Goal: Task Accomplishment & Management: Use online tool/utility

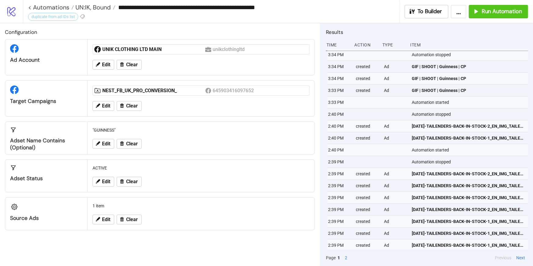
scroll to position [0, 2]
click at [87, 6] on span "UN:IK, Bound" at bounding box center [92, 7] width 37 height 8
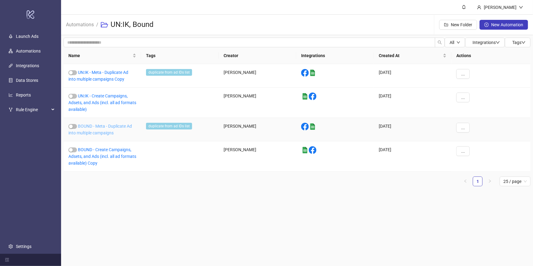
click at [99, 128] on link "BOUND - Meta - Duplicate Ad into multiple campaigns" at bounding box center [100, 130] width 64 height 12
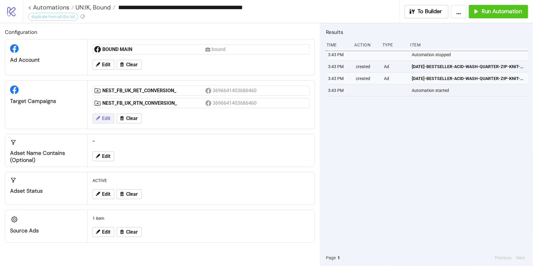
click at [107, 119] on span "Edit" at bounding box center [106, 119] width 8 height 6
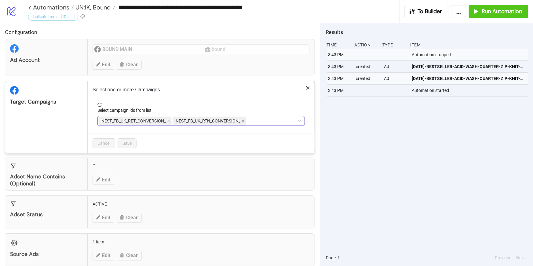
click at [170, 121] on icon "close" at bounding box center [168, 120] width 3 height 3
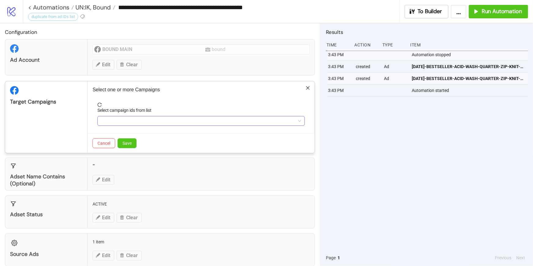
click at [170, 121] on div at bounding box center [198, 121] width 199 height 9
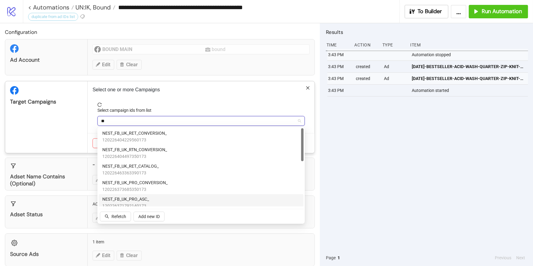
click at [150, 198] on div "NEST_FB_UK_PRO_ASC_ 120226371792140173" at bounding box center [201, 202] width 198 height 13
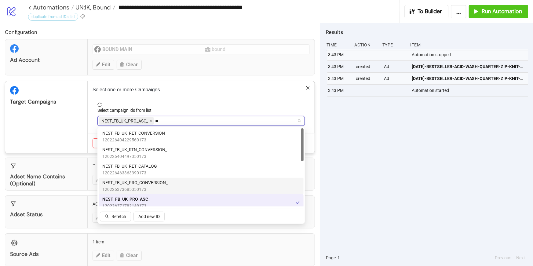
click at [172, 185] on div "NEST_FB_UK_PRO_CONVERSION_ 120226373685350173" at bounding box center [201, 185] width 198 height 13
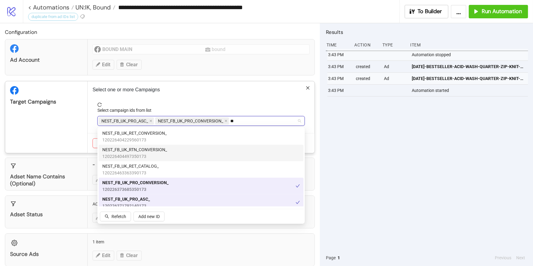
click at [182, 148] on div "NEST_FB_UK_RTN_CONVERSION_ 120226404497350173" at bounding box center [201, 152] width 198 height 13
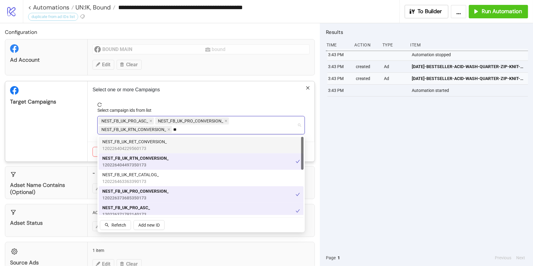
click at [182, 142] on div "NEST_FB_UK_RET_CONVERSION_ 120226404229560173" at bounding box center [201, 144] width 198 height 13
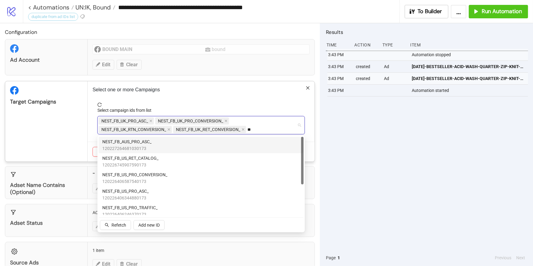
click at [177, 142] on div "NEST_FB_AUS_PRO_ASC_ 120227264681030173" at bounding box center [201, 144] width 198 height 13
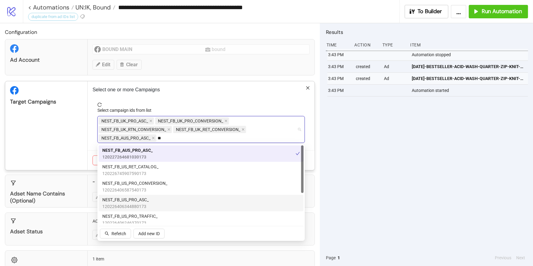
click at [171, 201] on div "NEST_FB_US_PRO_ASC_ 120226406344880173" at bounding box center [201, 202] width 198 height 13
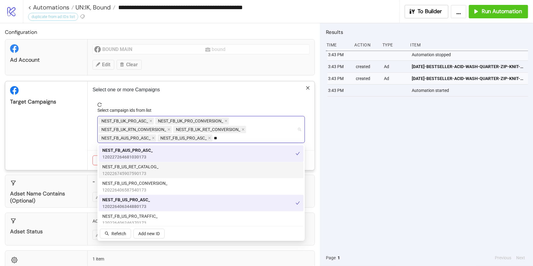
type input "*"
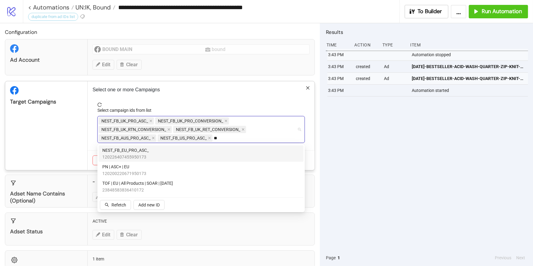
click at [172, 151] on div "NEST_FB_EU_PRO_ASC_ 120226407455950173" at bounding box center [201, 153] width 198 height 13
type input "*"
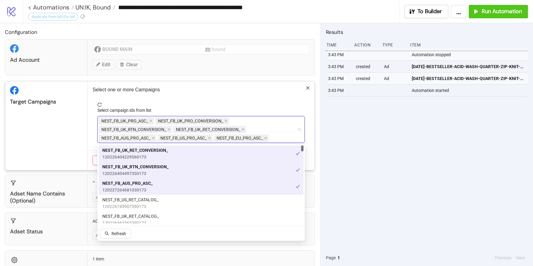
click at [286, 99] on div "Select one or more Campaigns Select campaign ids from list NEST_FB_UK_PRO_ASC_ …" at bounding box center [201, 125] width 227 height 89
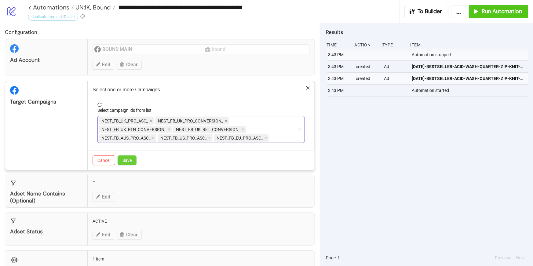
click at [132, 159] on button "Save" at bounding box center [127, 161] width 19 height 10
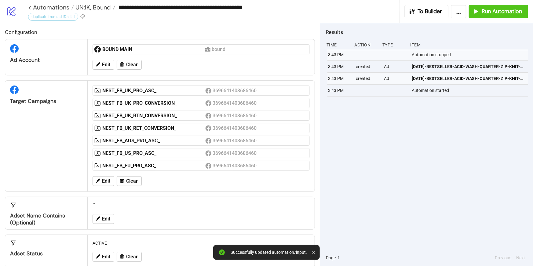
scroll to position [48, 0]
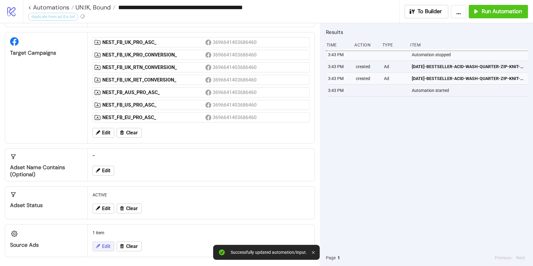
click at [108, 242] on button "Edit" at bounding box center [104, 247] width 22 height 10
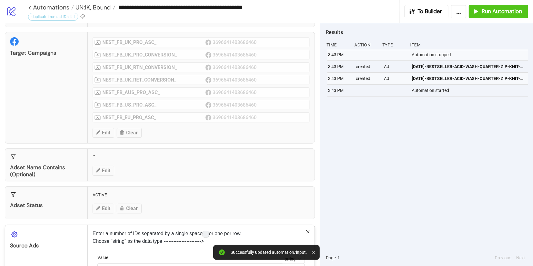
scroll to position [97, 0]
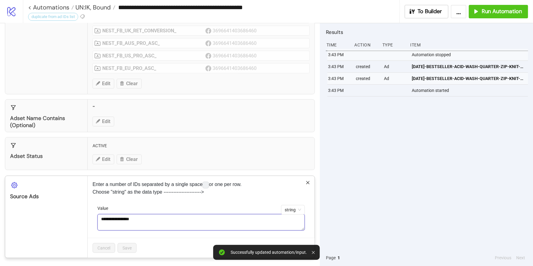
click at [164, 217] on textarea "**********" at bounding box center [200, 222] width 207 height 17
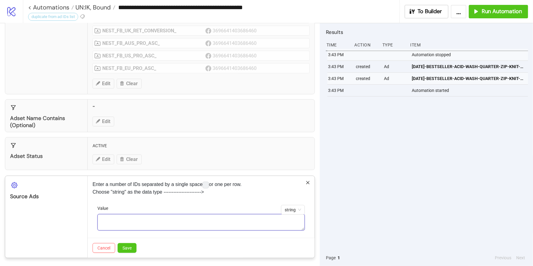
paste textarea "**********"
type textarea "**********"
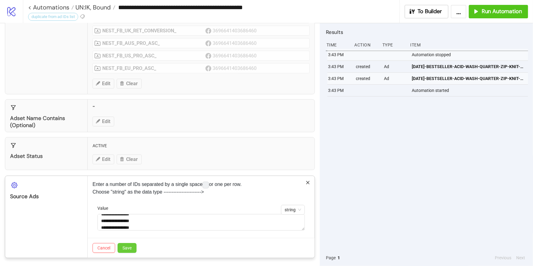
click at [130, 246] on span "Save" at bounding box center [127, 248] width 9 height 5
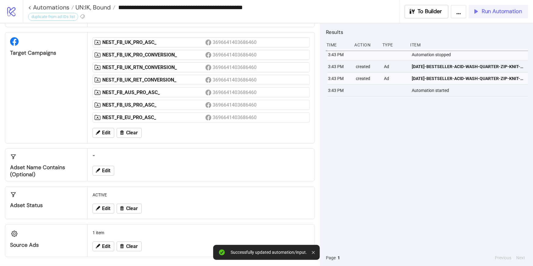
click at [497, 10] on span "Run Automation" at bounding box center [502, 11] width 40 height 7
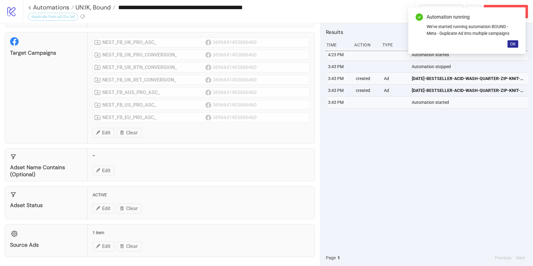
click at [513, 42] on span "OK" at bounding box center [513, 44] width 6 height 5
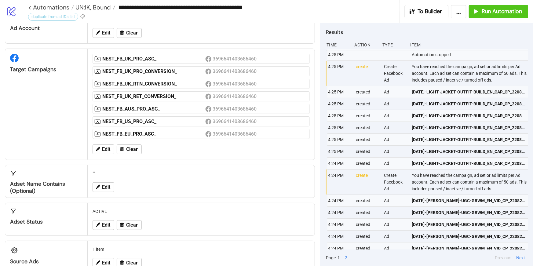
scroll to position [19, 0]
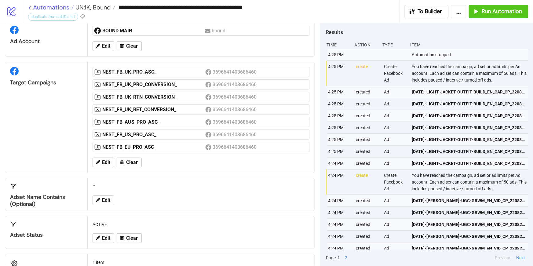
click at [55, 7] on link "< Automations" at bounding box center [51, 7] width 46 height 6
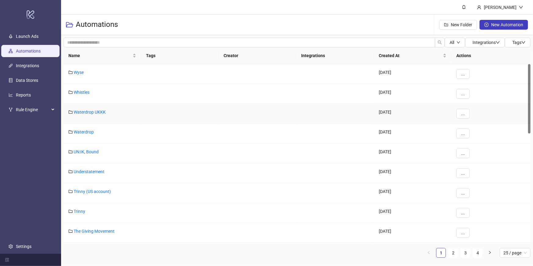
click at [91, 108] on div "Waterdrop UKKK" at bounding box center [103, 114] width 78 height 20
click at [83, 149] on div "UN:IK, Bound" at bounding box center [103, 154] width 78 height 20
click at [85, 155] on div "UN:IK, Bound" at bounding box center [103, 154] width 78 height 20
click at [83, 150] on link "UN:IK, Bound" at bounding box center [86, 151] width 25 height 5
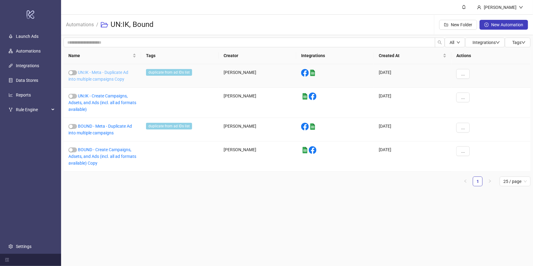
click at [113, 78] on link "UN:IK - Meta - Duplicate Ad into multiple campaigns Copy" at bounding box center [98, 76] width 60 height 12
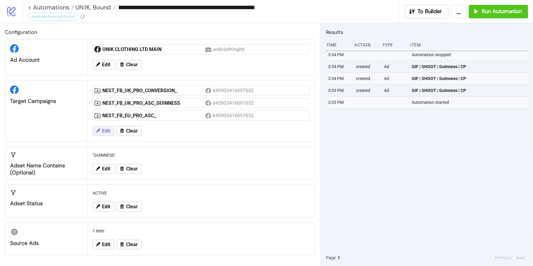
click at [107, 132] on span "Edit" at bounding box center [106, 131] width 8 height 6
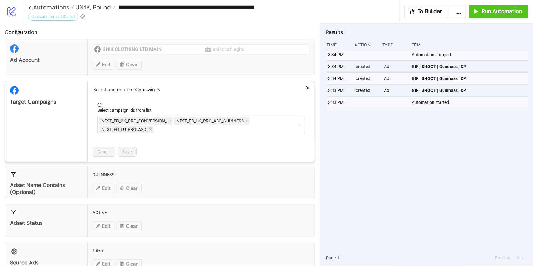
click at [152, 92] on p "Select one or more Campaigns" at bounding box center [201, 89] width 217 height 7
click at [247, 122] on icon "close" at bounding box center [246, 120] width 3 height 3
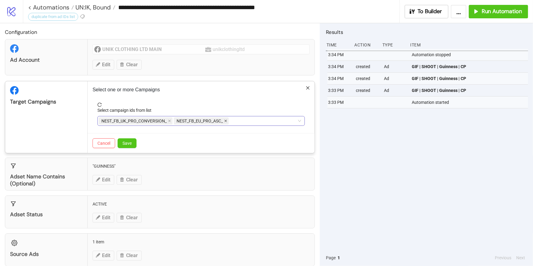
click at [226, 122] on icon "close" at bounding box center [225, 120] width 3 height 3
click at [169, 121] on icon "close" at bounding box center [169, 120] width 3 height 3
click at [169, 120] on div at bounding box center [198, 121] width 199 height 9
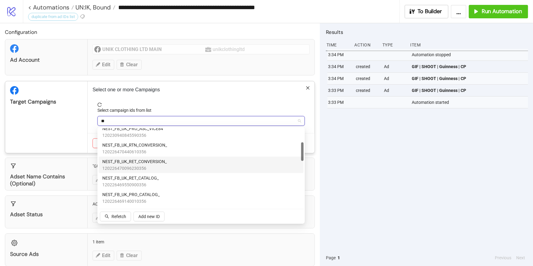
scroll to position [53, 0]
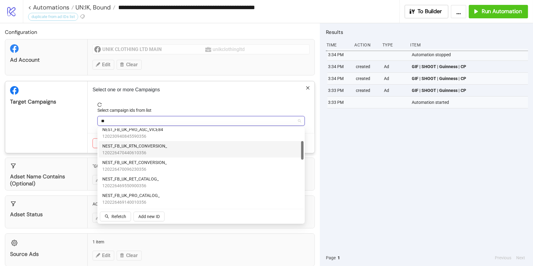
click at [161, 148] on span "NEST_FB_UK_RTN_CONVERSION_" at bounding box center [134, 146] width 65 height 7
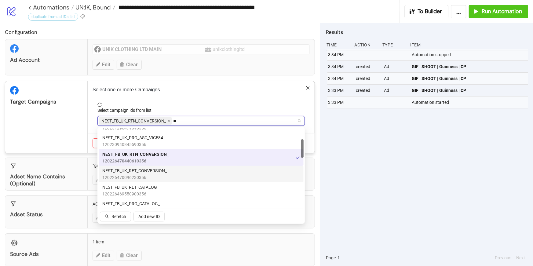
click at [163, 173] on span "NEST_FB_UK_RET_CONVERSION_" at bounding box center [134, 170] width 64 height 7
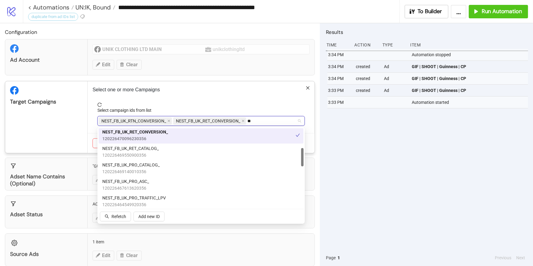
scroll to position [84, 0]
click at [166, 188] on div "NEST_FB_UK_PRO_ASC_ 120226467613620356" at bounding box center [201, 184] width 198 height 13
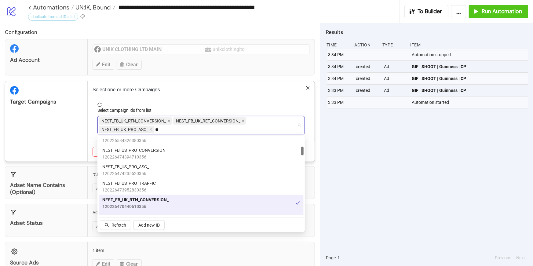
scroll to position [27, 0]
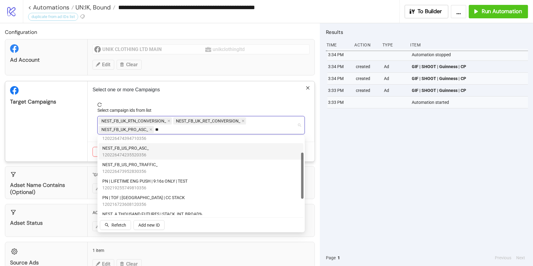
click at [158, 151] on div "NEST_FB_US_PRO_ASC_ 120226474235520356" at bounding box center [201, 151] width 198 height 13
type input "*"
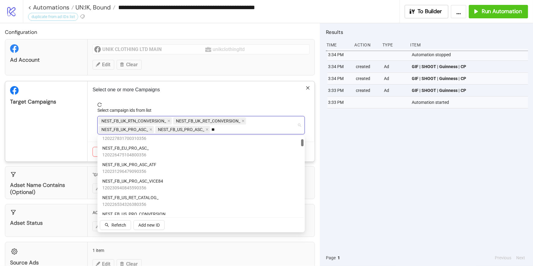
scroll to position [0, 0]
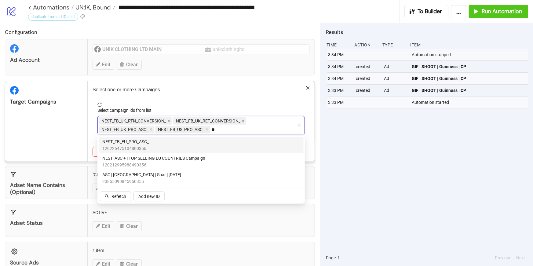
click at [148, 147] on span "120226475104800356" at bounding box center [125, 148] width 46 height 7
type input "*"
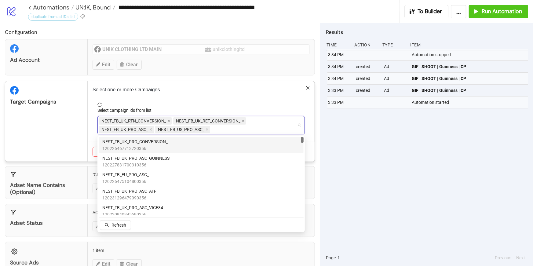
click at [184, 101] on div "Select one or more Campaigns Select campaign ids from list NEST_FB_UK_RTN_CONVE…" at bounding box center [201, 121] width 227 height 80
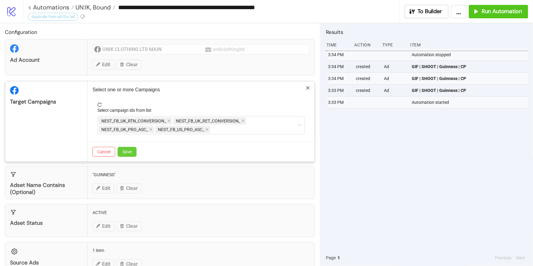
click at [136, 149] on button "Save" at bounding box center [127, 152] width 19 height 10
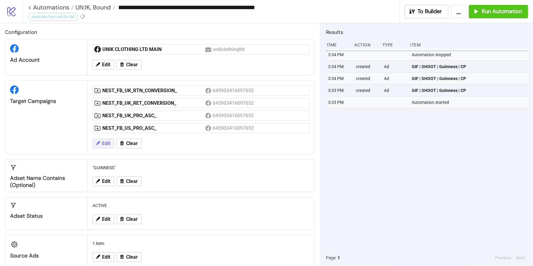
click at [109, 141] on span "Edit" at bounding box center [106, 144] width 8 height 6
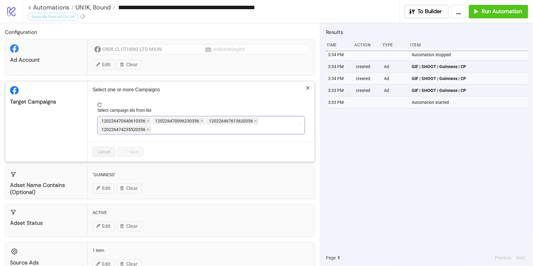
click at [188, 133] on div "120226470440610356 120226470096230356 120226467613620356 120226474235520356" at bounding box center [198, 125] width 199 height 17
click at [224, 131] on div "NEST_FB_UK_RTN_CONVERSION_ NEST_FB_UK_RET_CONVERSION_ NEST_FB_UK_PRO_ASC_ NEST_…" at bounding box center [198, 125] width 199 height 17
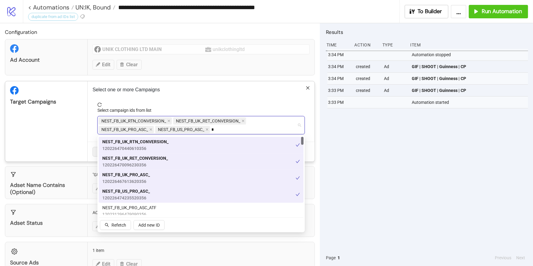
type input "**"
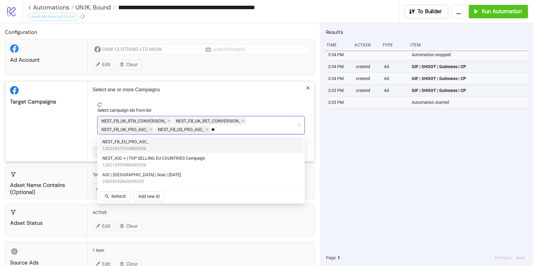
click at [211, 141] on div "NEST_FB_EU_PRO_ASC_ 120226475104800356" at bounding box center [201, 144] width 198 height 13
click at [222, 101] on div "Select one or more Campaigns Select campaign ids from list NEST_FB_UK_RTN_CONVE…" at bounding box center [201, 121] width 227 height 80
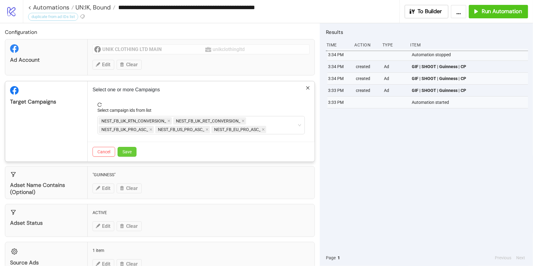
click at [128, 151] on span "Save" at bounding box center [127, 151] width 9 height 5
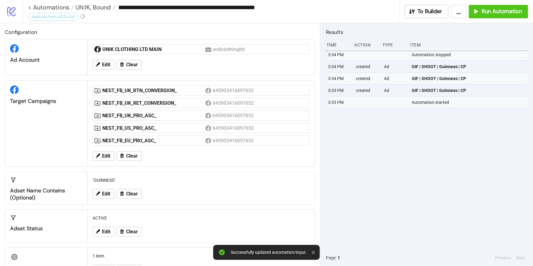
scroll to position [23, 0]
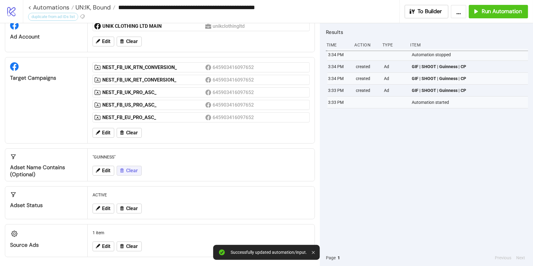
click at [125, 170] on button "Clear" at bounding box center [129, 171] width 25 height 10
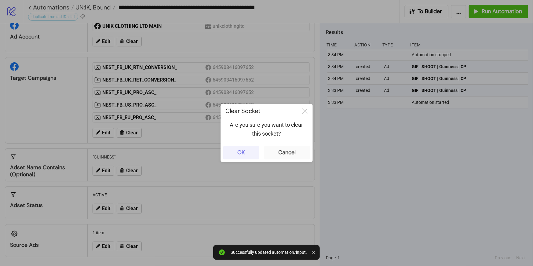
click at [240, 156] on button "OK" at bounding box center [241, 152] width 36 height 13
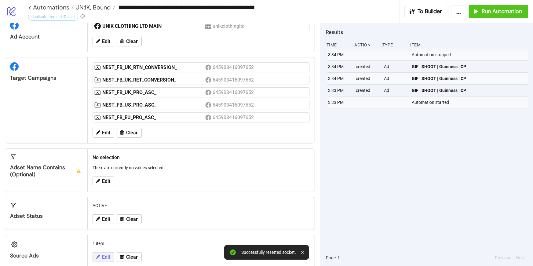
click at [103, 256] on span "Edit" at bounding box center [106, 258] width 8 height 6
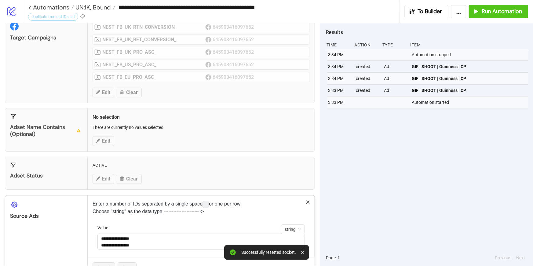
scroll to position [83, 0]
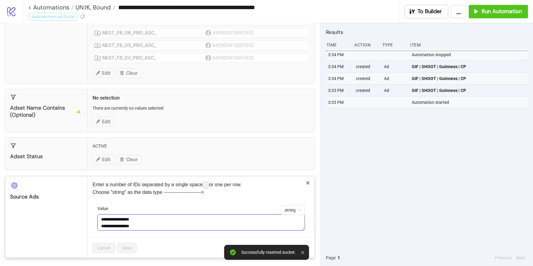
click at [150, 225] on textarea "**********" at bounding box center [200, 223] width 207 height 17
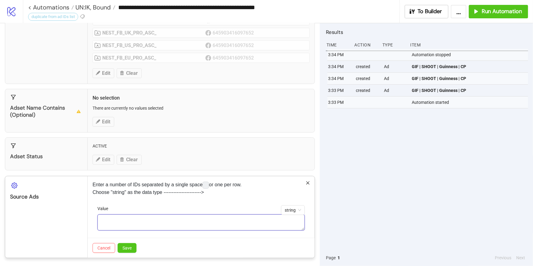
paste textarea "**********"
type textarea "**********"
click at [130, 249] on span "Save" at bounding box center [127, 248] width 9 height 5
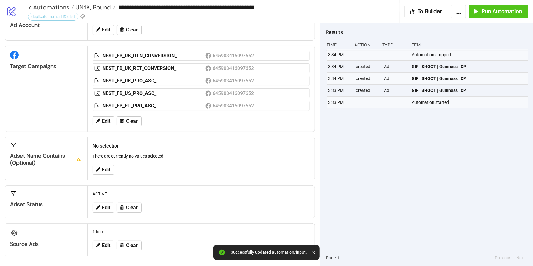
scroll to position [34, 0]
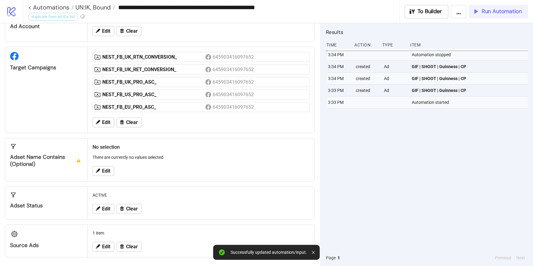
click at [481, 15] on button "Run Automation" at bounding box center [498, 11] width 59 height 13
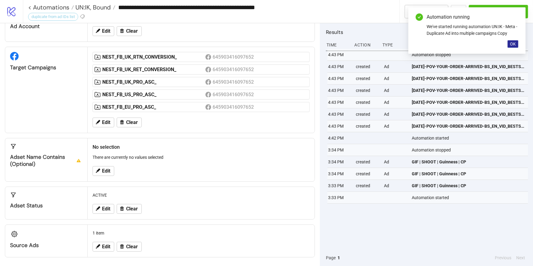
click at [513, 43] on span "OK" at bounding box center [513, 44] width 6 height 5
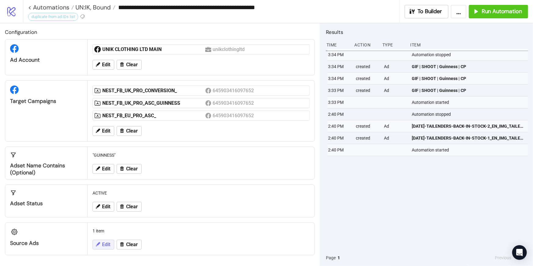
click at [105, 242] on span "Edit" at bounding box center [106, 245] width 8 height 6
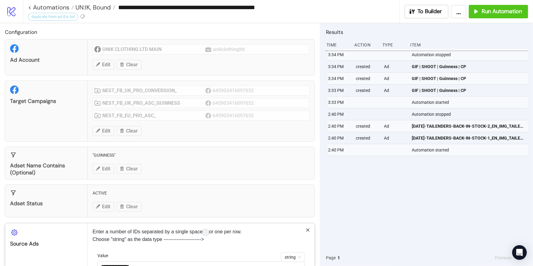
scroll to position [47, 0]
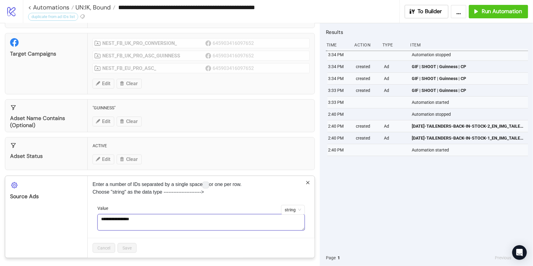
click at [154, 219] on textarea "**********" at bounding box center [200, 222] width 207 height 17
paste textarea "**********"
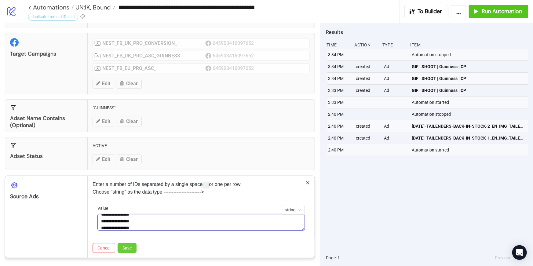
type textarea "**********"
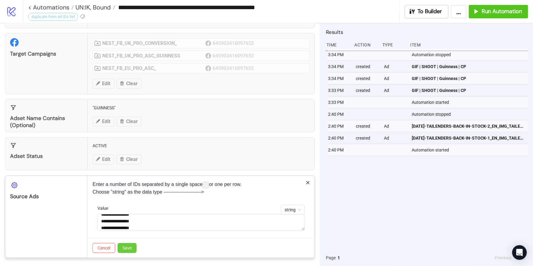
click at [134, 248] on button "Save" at bounding box center [127, 248] width 19 height 10
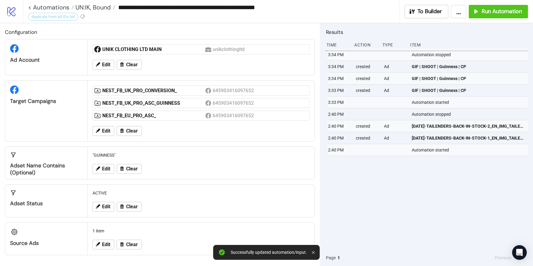
scroll to position [0, 0]
